Goal: Information Seeking & Learning: Find specific fact

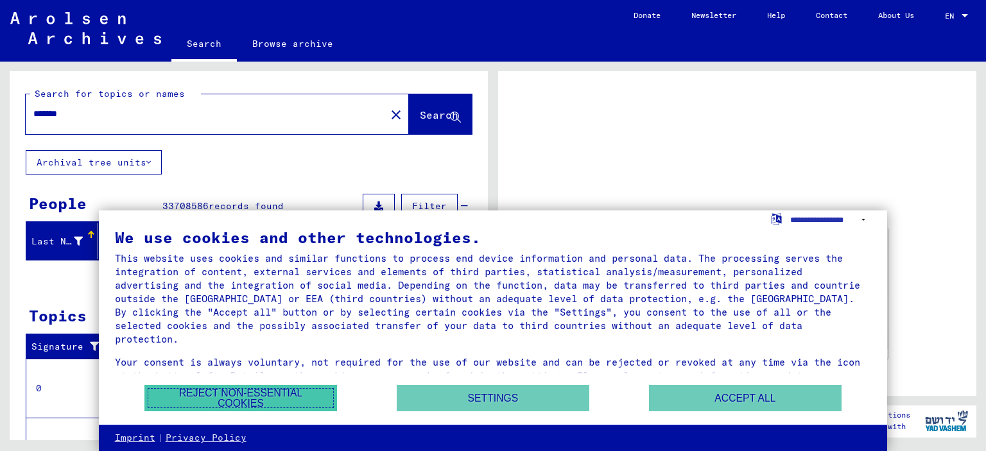
click at [247, 400] on button "Reject non-essential cookies" at bounding box center [240, 398] width 193 height 26
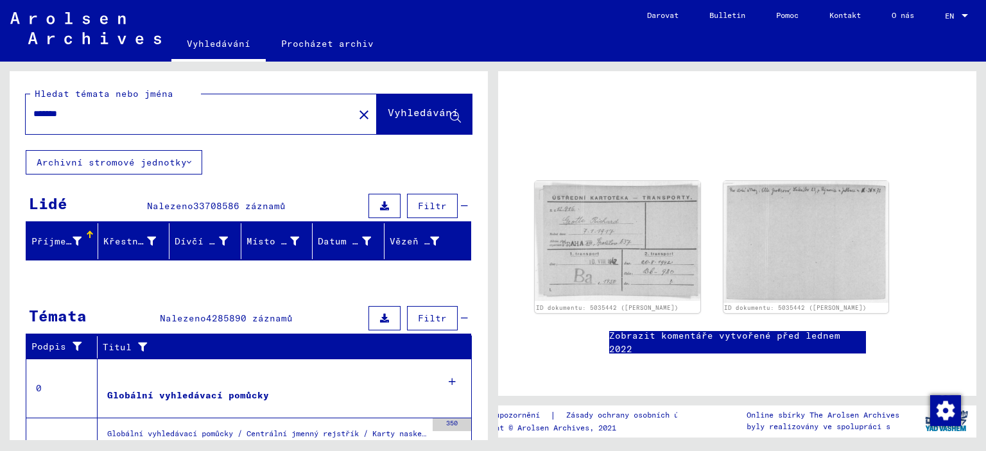
scroll to position [54, 0]
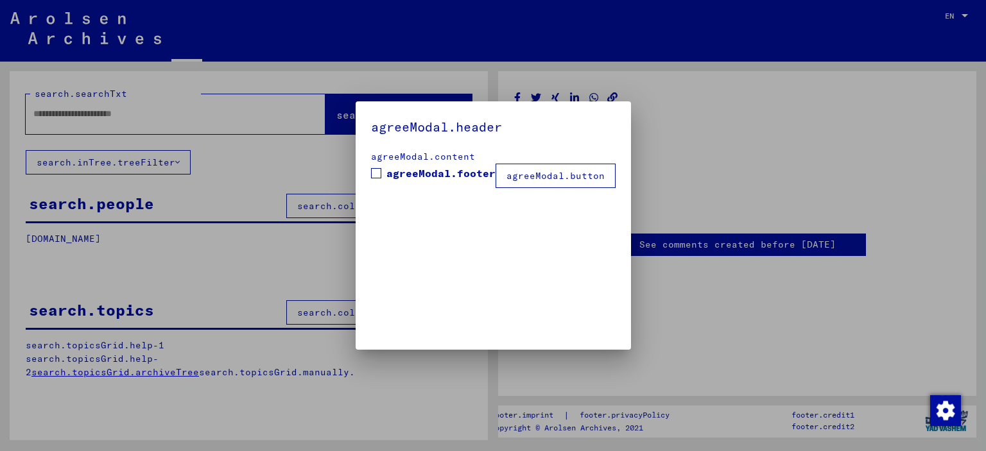
type input "*******"
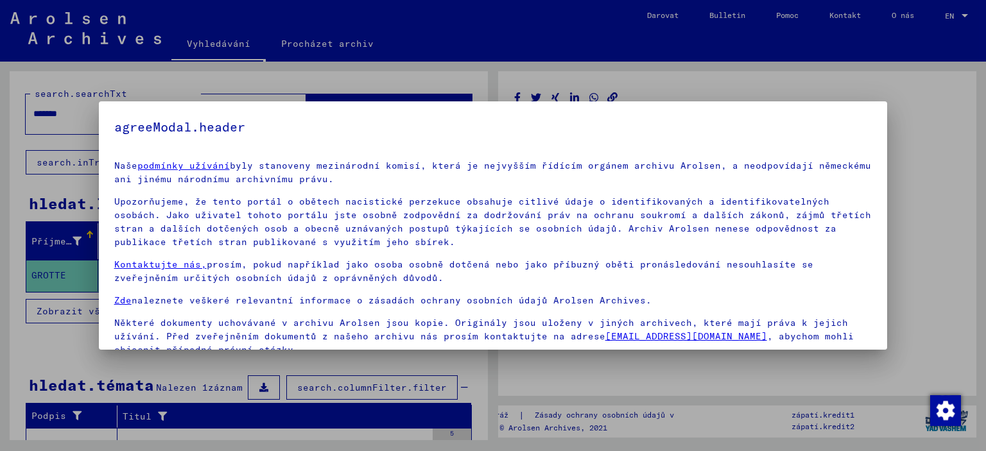
scroll to position [56, 0]
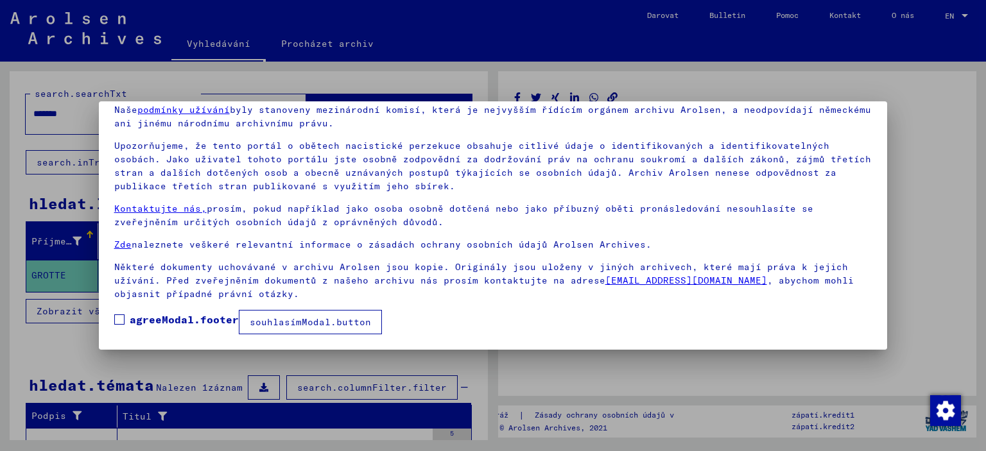
click at [169, 318] on font "agreeModal.footer" at bounding box center [184, 319] width 109 height 13
click at [295, 325] on font "souhlasímModal.button" at bounding box center [310, 322] width 121 height 12
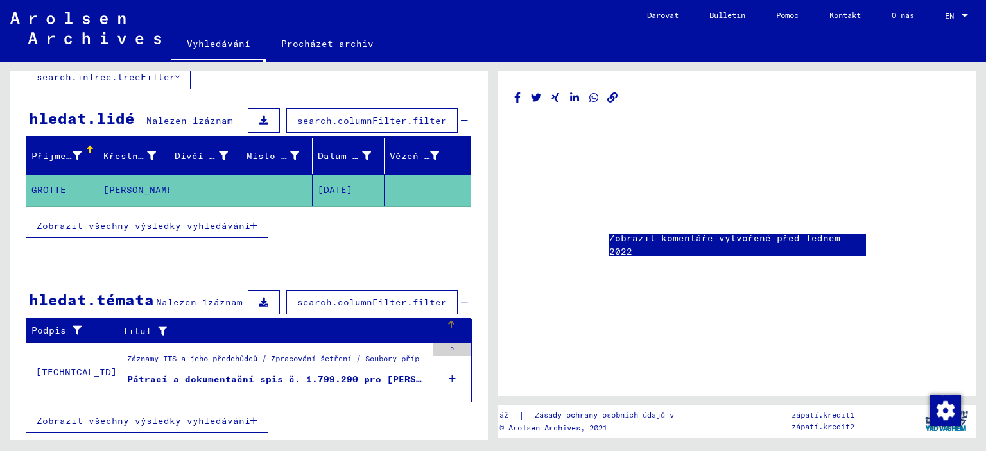
scroll to position [0, 0]
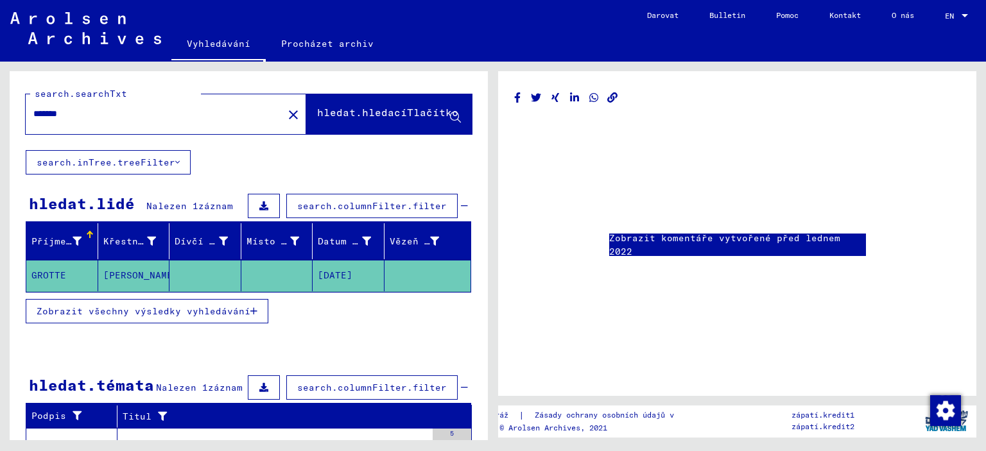
click at [672, 249] on font "Zobrazit komentáře vytvořené před lednem 2022" at bounding box center [724, 244] width 231 height 25
click at [138, 228] on mat-header-cell "Křestní jméno" at bounding box center [134, 241] width 72 height 36
click at [74, 310] on font "Zobrazit všechny výsledky vyhledávání" at bounding box center [144, 311] width 214 height 12
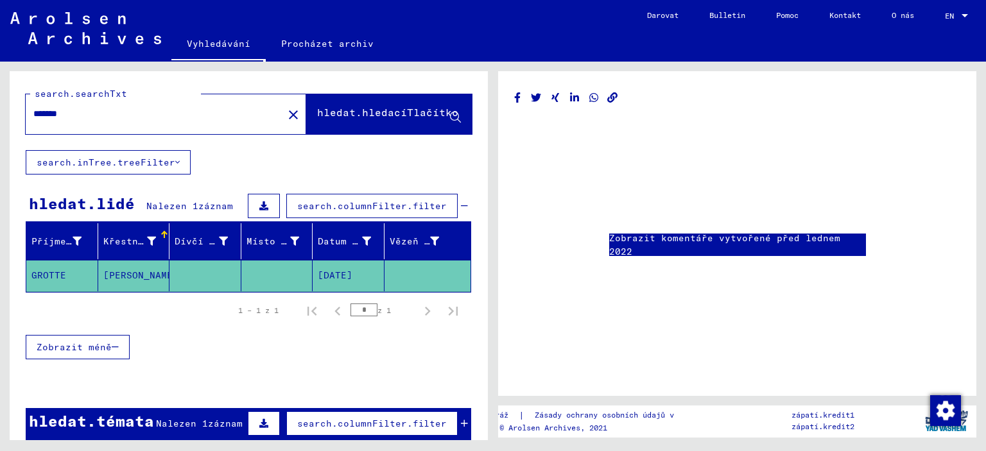
scroll to position [112, 0]
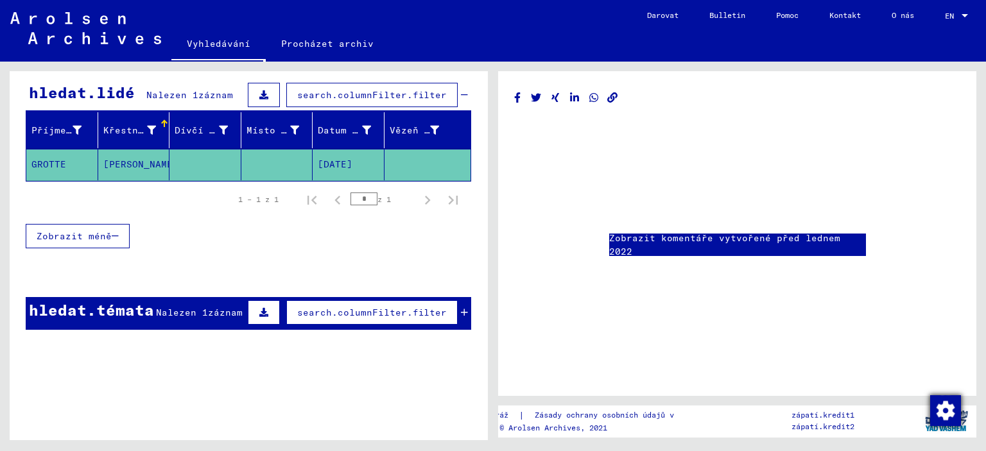
click at [943, 408] on img "Změna souhlasu" at bounding box center [945, 410] width 31 height 31
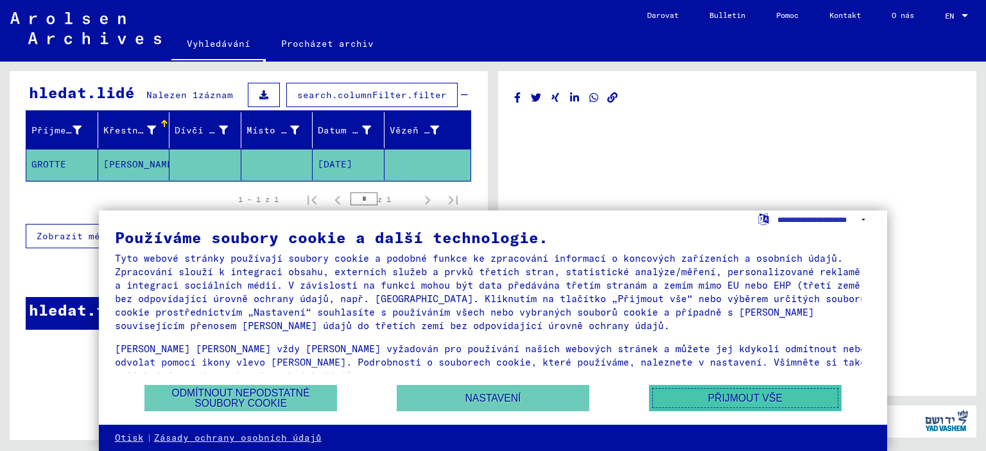
click at [708, 395] on font "Přijmout vše" at bounding box center [745, 398] width 74 height 11
